Goal: Find contact information: Find contact information

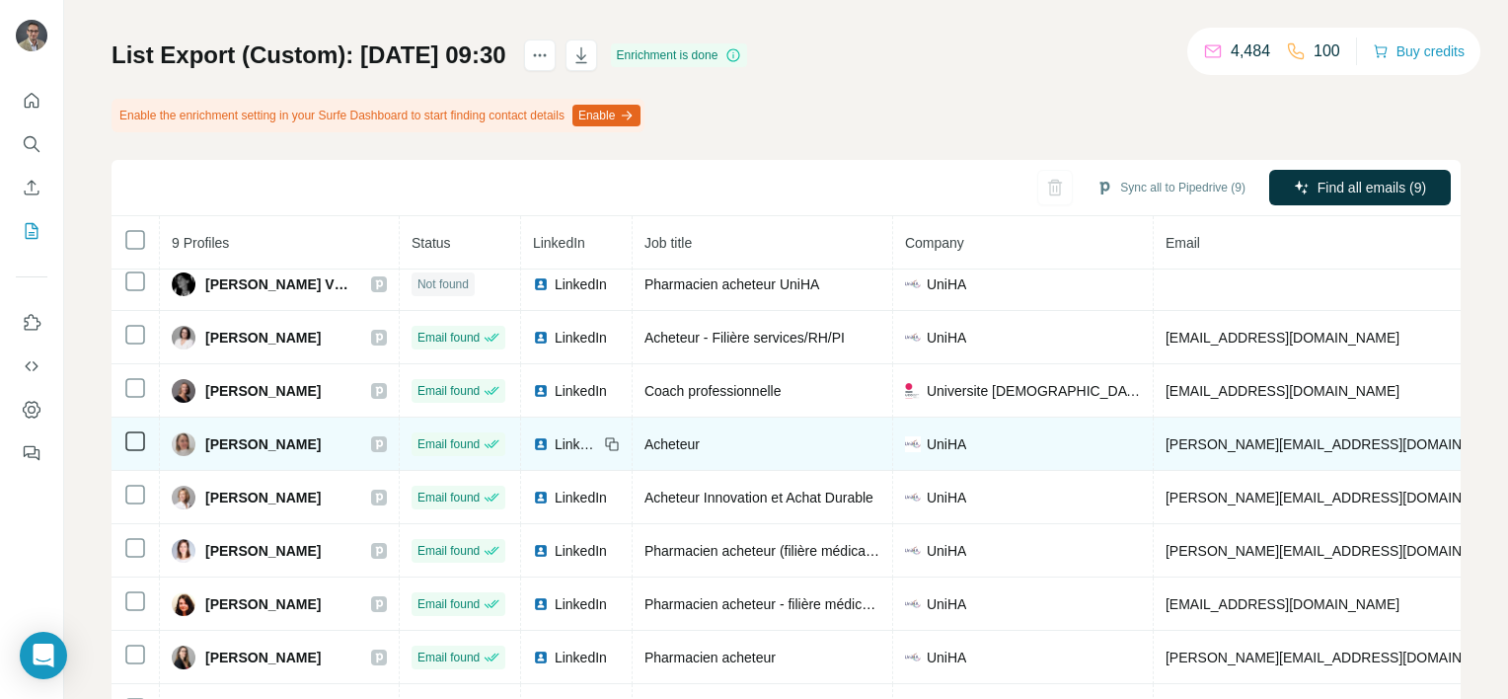
scroll to position [190, 0]
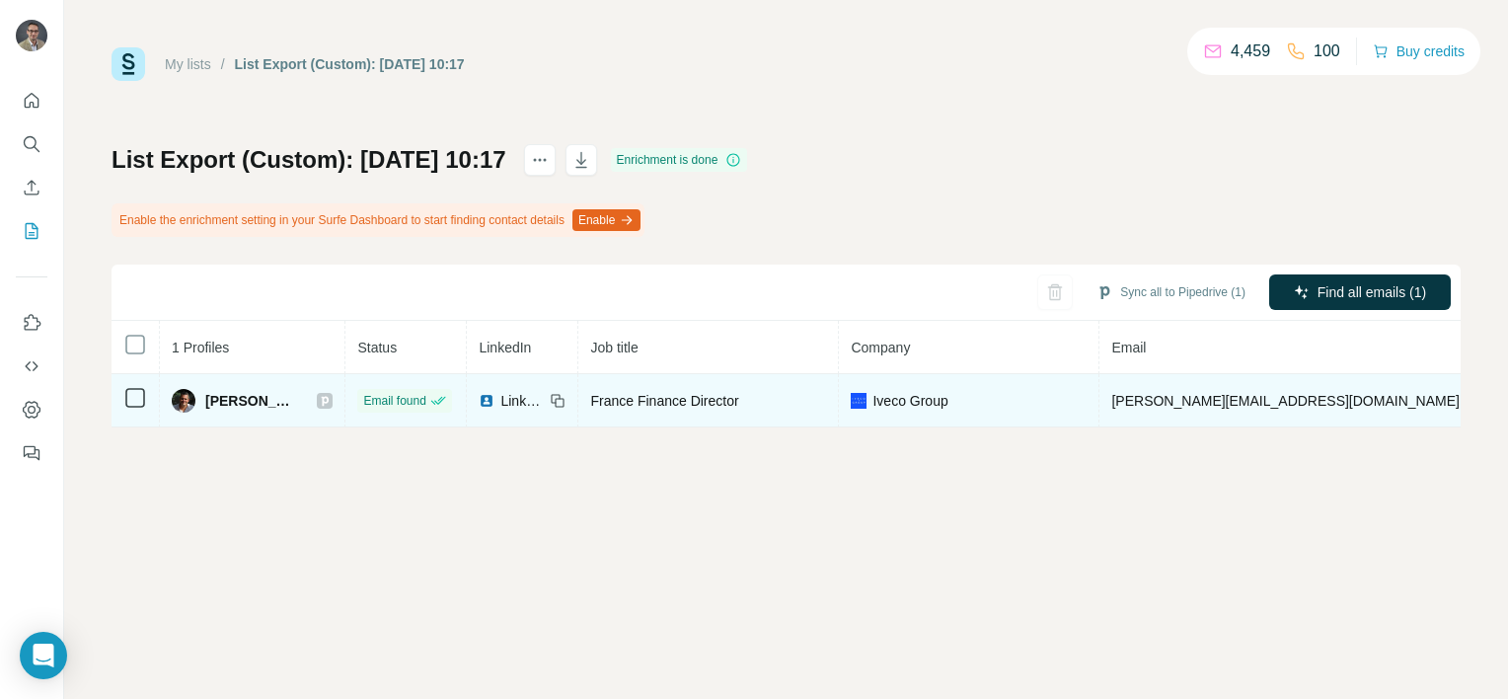
drag, startPoint x: 198, startPoint y: 399, endPoint x: 309, endPoint y: 398, distance: 110.6
click at [297, 398] on div "[PERSON_NAME]" at bounding box center [234, 401] width 125 height 24
copy div "[PERSON_NAME]"
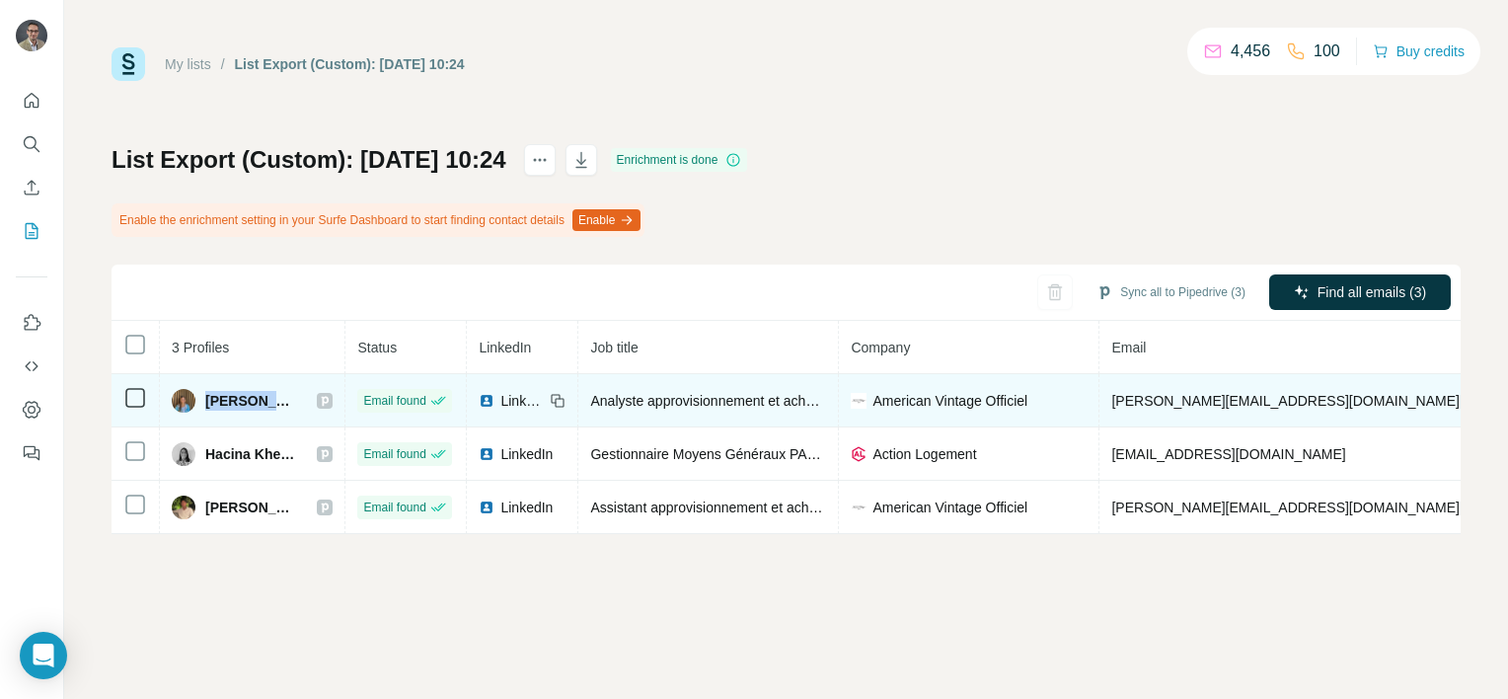
drag, startPoint x: 206, startPoint y: 399, endPoint x: 270, endPoint y: 399, distance: 64.2
click at [270, 399] on span "Eileen Thinot" at bounding box center [251, 401] width 92 height 20
copy span "Eileen Thi"
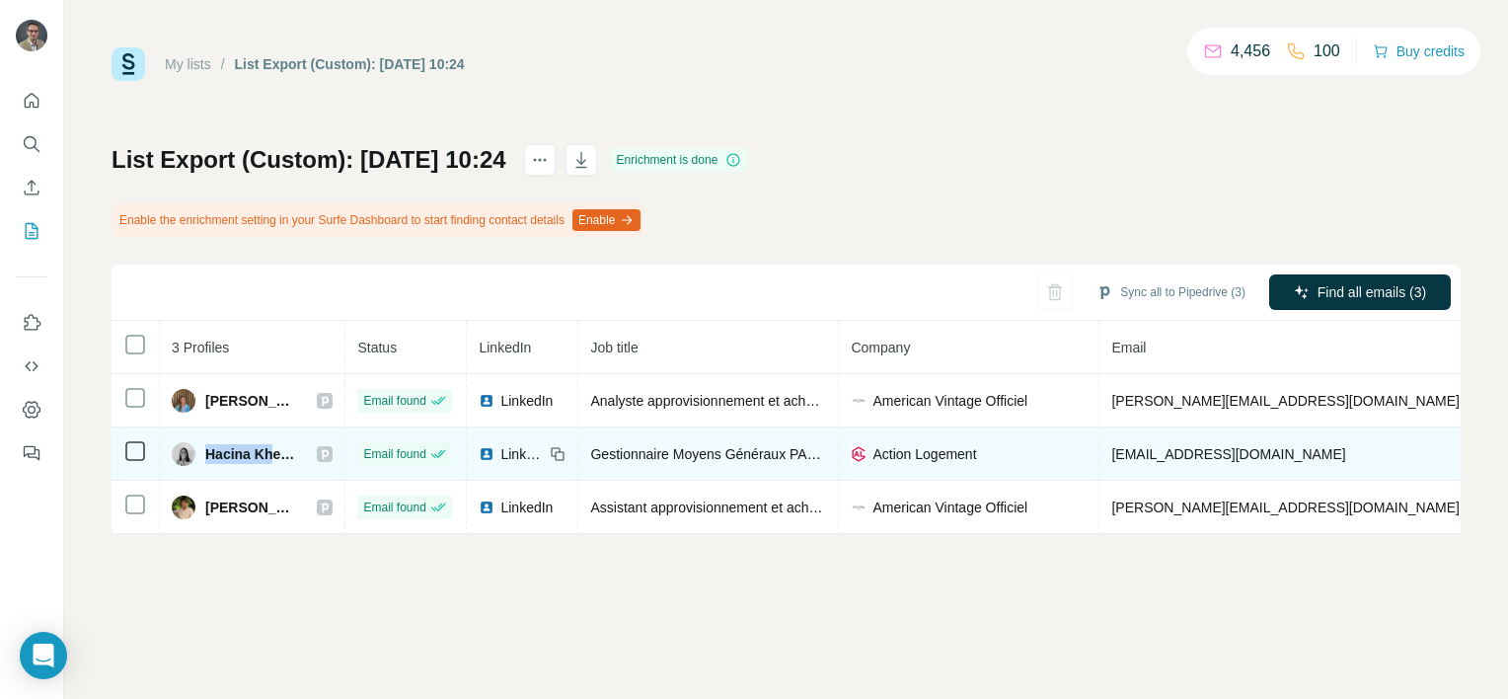
drag, startPoint x: 205, startPoint y: 454, endPoint x: 270, endPoint y: 452, distance: 65.2
click at [270, 452] on span "Hacina Kheroua" at bounding box center [251, 454] width 92 height 20
click at [505, 452] on span "LinkedIn" at bounding box center [522, 454] width 43 height 20
